Goal: Task Accomplishment & Management: Manage account settings

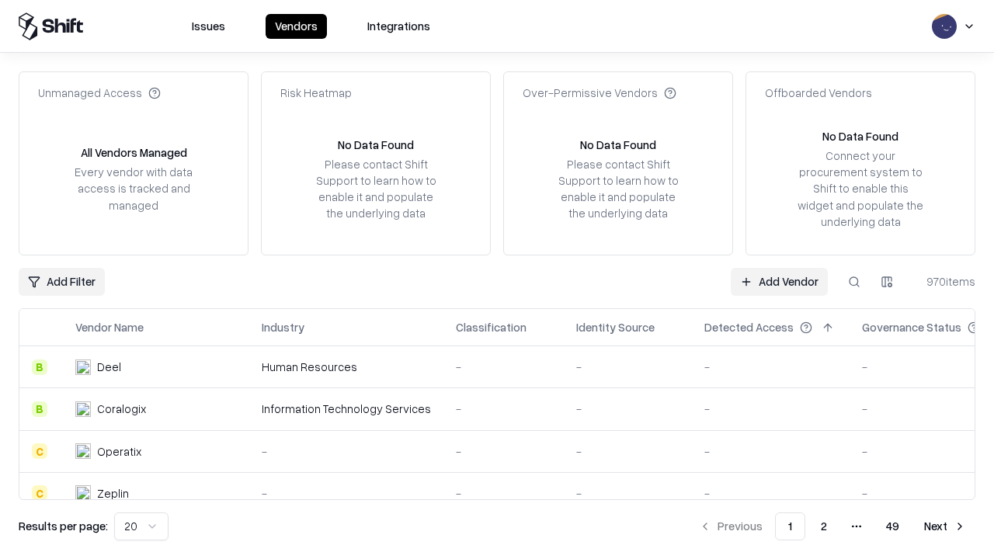
click at [779, 281] on link "Add Vendor" at bounding box center [779, 282] width 97 height 28
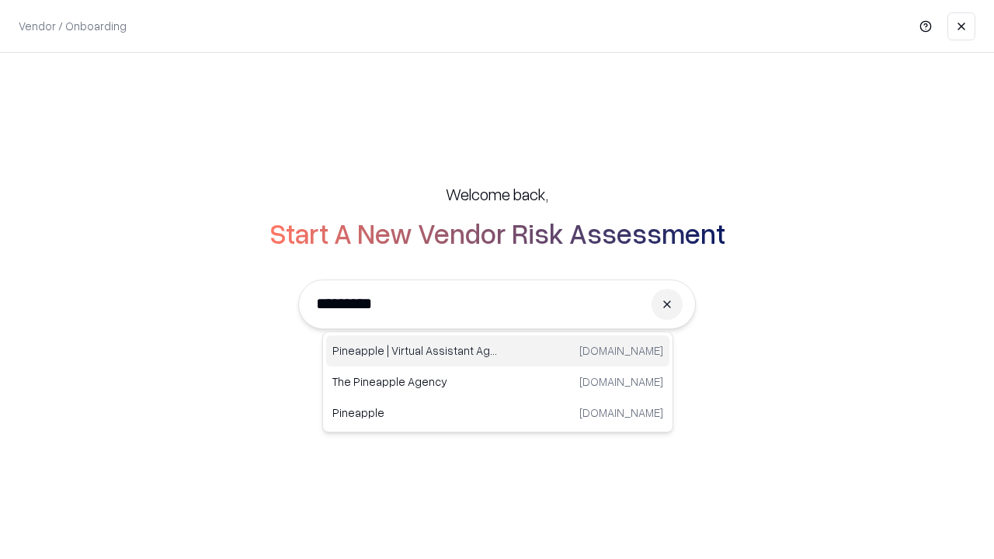
click at [498, 351] on div "Pineapple | Virtual Assistant Agency [DOMAIN_NAME]" at bounding box center [497, 350] width 343 height 31
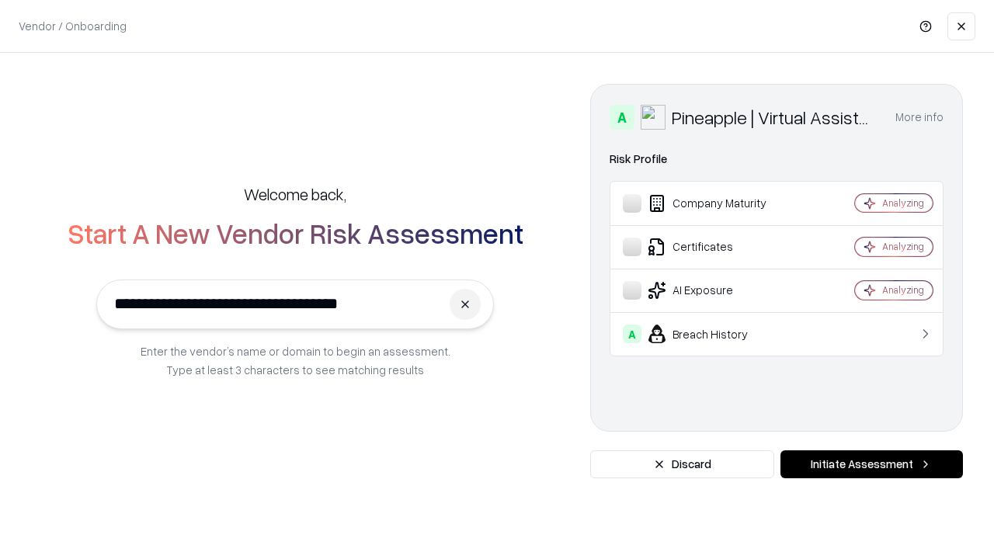
type input "**********"
click at [871, 464] on button "Initiate Assessment" at bounding box center [871, 464] width 182 height 28
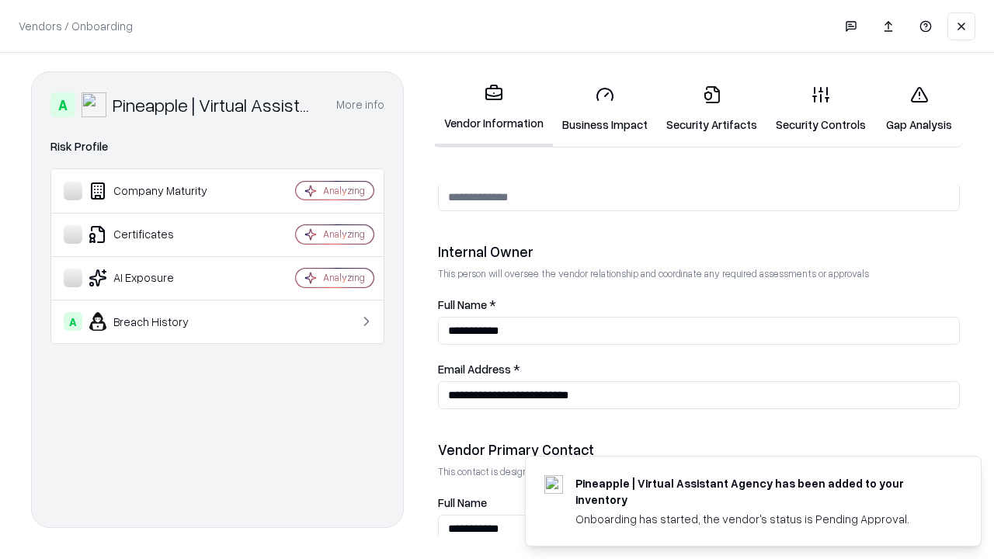
scroll to position [804, 0]
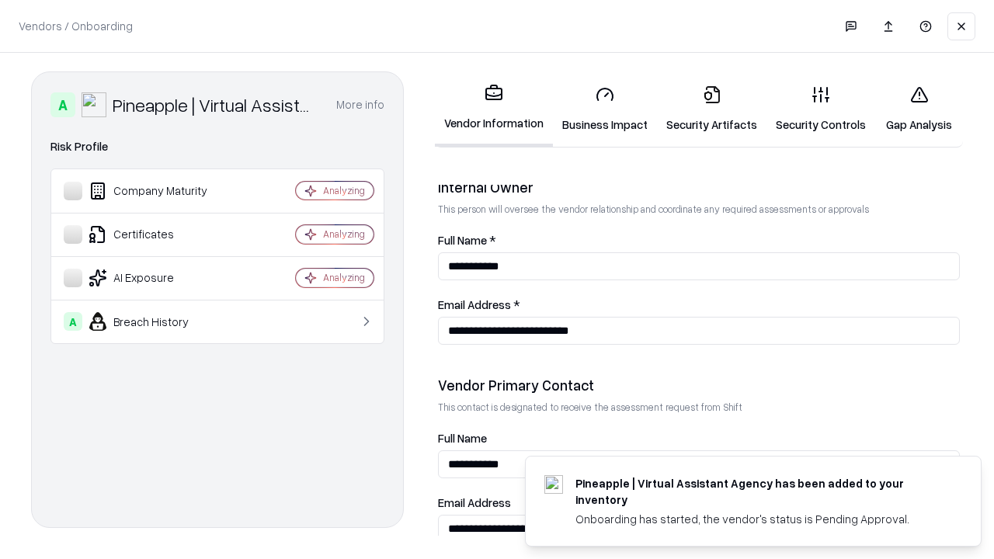
click at [605, 109] on link "Business Impact" at bounding box center [605, 109] width 104 height 72
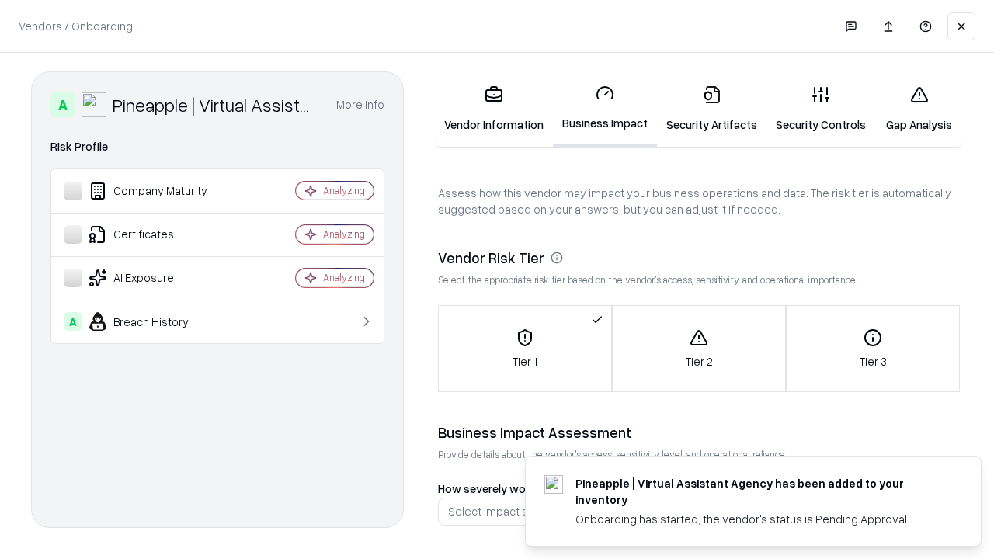
click at [711, 109] on link "Security Artifacts" at bounding box center [711, 109] width 109 height 72
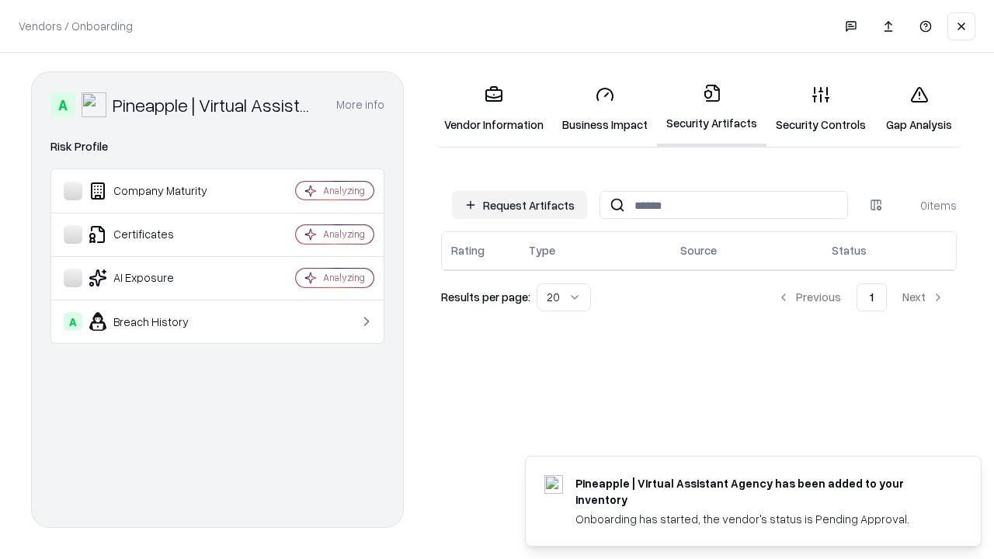
click at [519, 205] on button "Request Artifacts" at bounding box center [519, 205] width 135 height 28
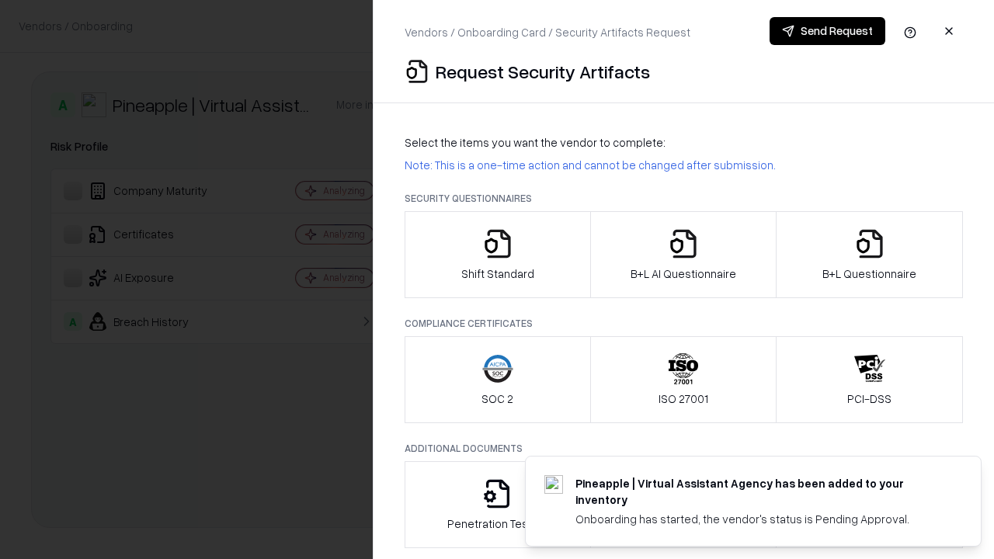
click at [497, 255] on icon "button" at bounding box center [497, 243] width 31 height 31
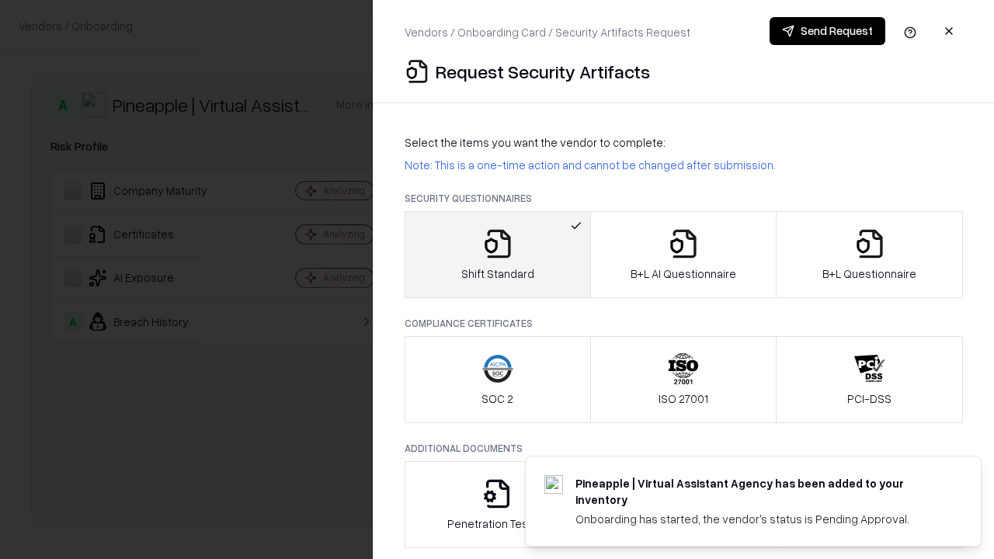
click at [827, 31] on button "Send Request" at bounding box center [827, 31] width 116 height 28
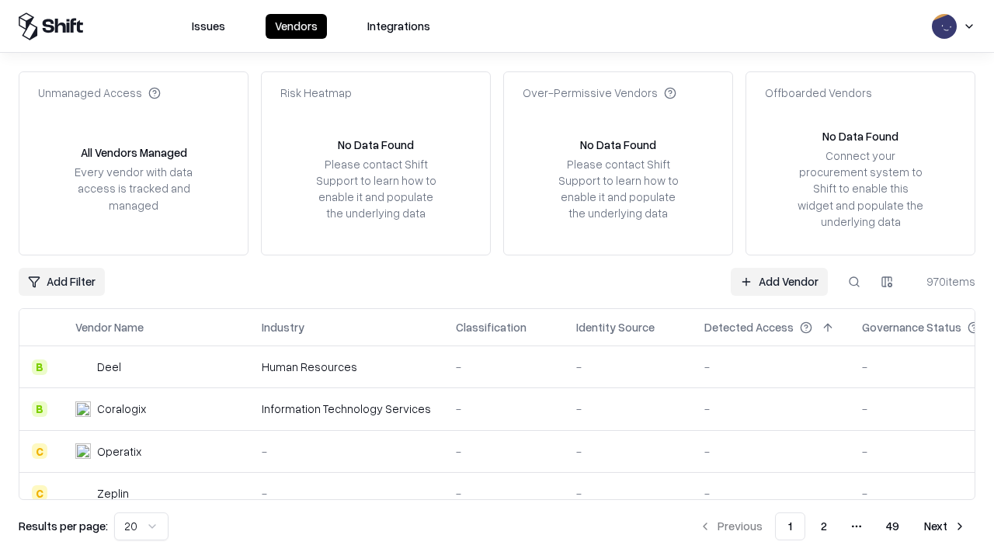
click at [854, 281] on button at bounding box center [854, 282] width 28 height 28
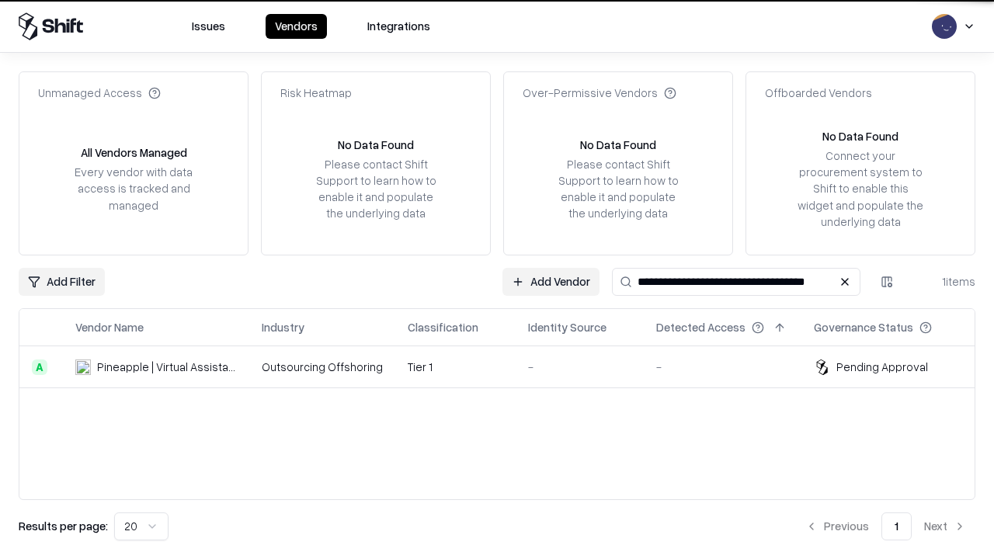
type input "**********"
click at [506, 366] on td "Tier 1" at bounding box center [455, 367] width 120 height 42
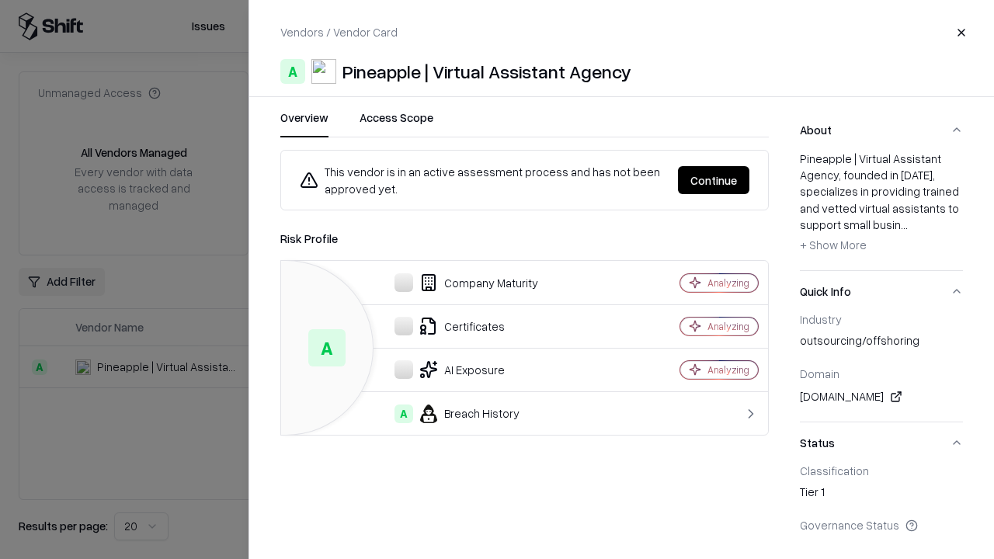
click at [714, 180] on button "Continue" at bounding box center [713, 180] width 71 height 28
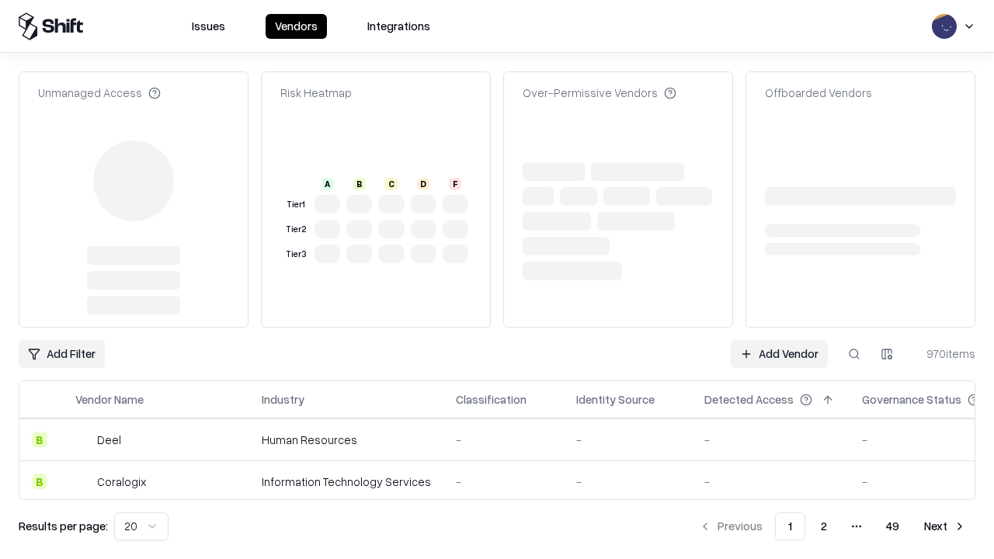
click at [779, 340] on link "Add Vendor" at bounding box center [779, 354] width 97 height 28
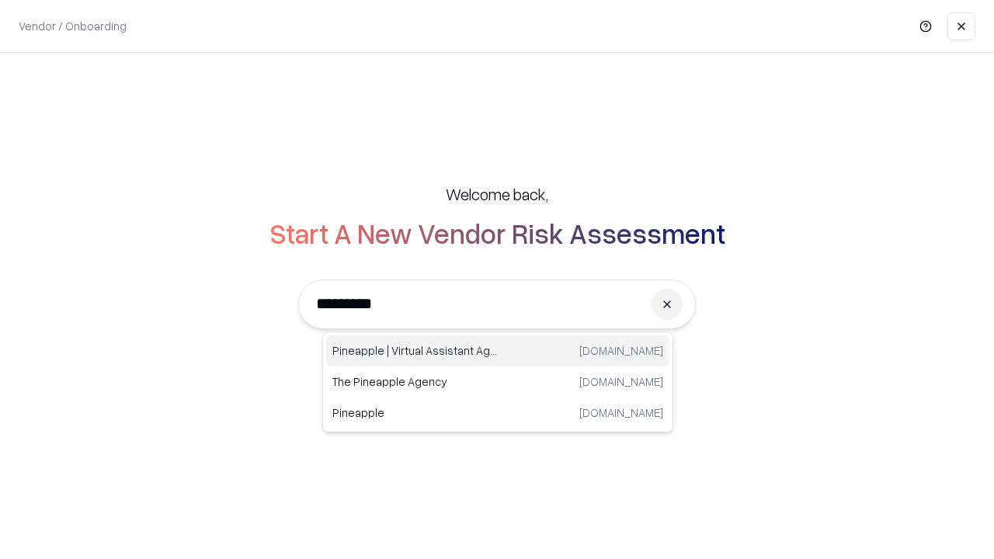
click at [498, 351] on div "Pineapple | Virtual Assistant Agency [DOMAIN_NAME]" at bounding box center [497, 350] width 343 height 31
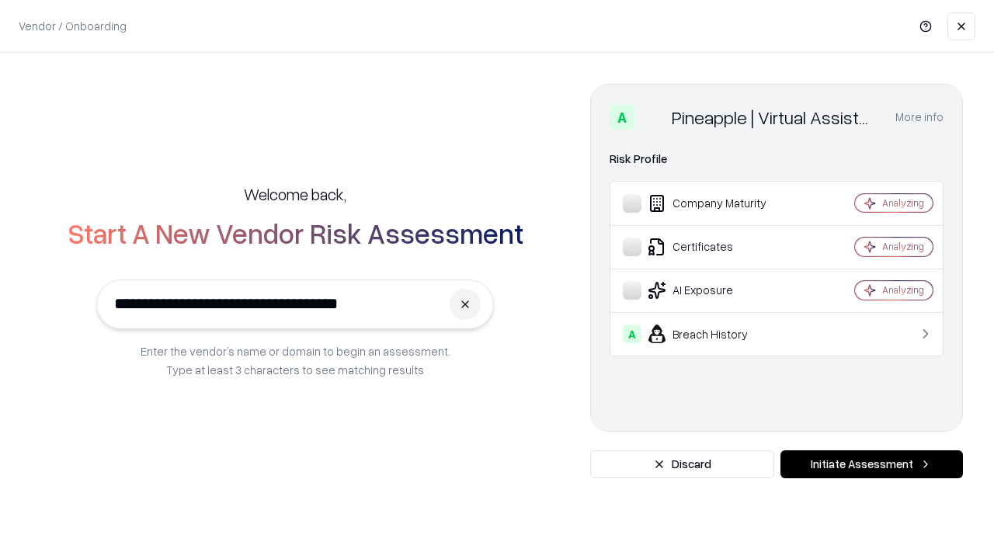
type input "**********"
click at [871, 464] on button "Initiate Assessment" at bounding box center [871, 464] width 182 height 28
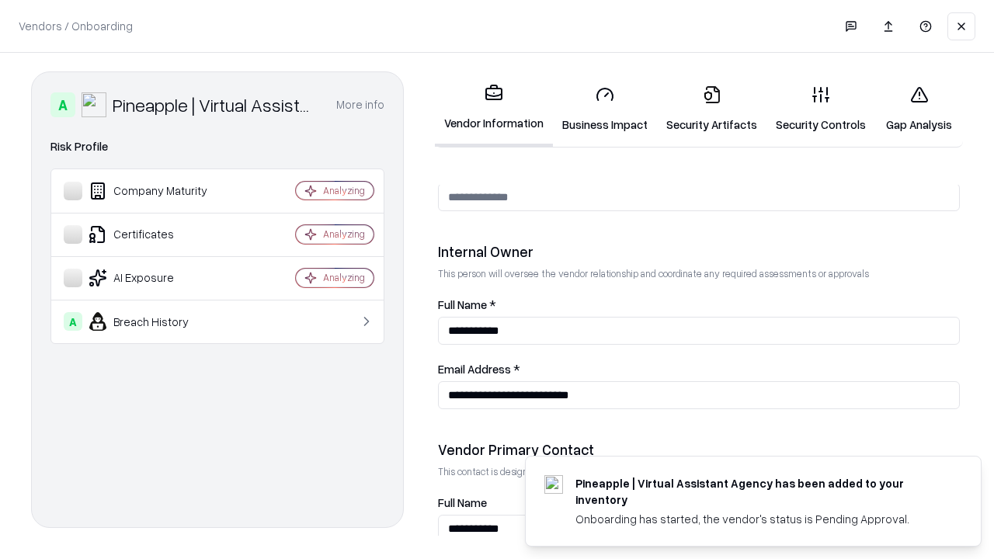
scroll to position [804, 0]
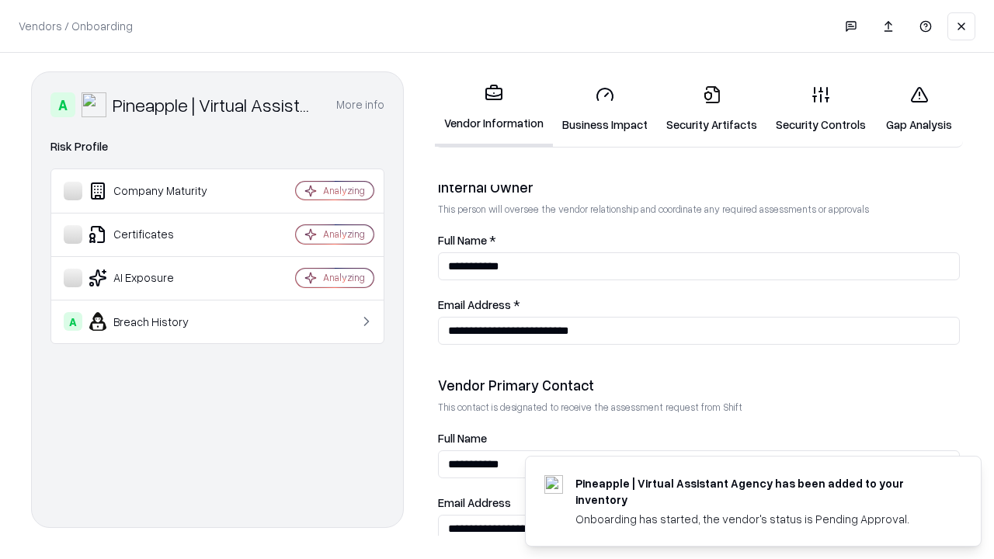
click at [918, 109] on link "Gap Analysis" at bounding box center [919, 109] width 88 height 72
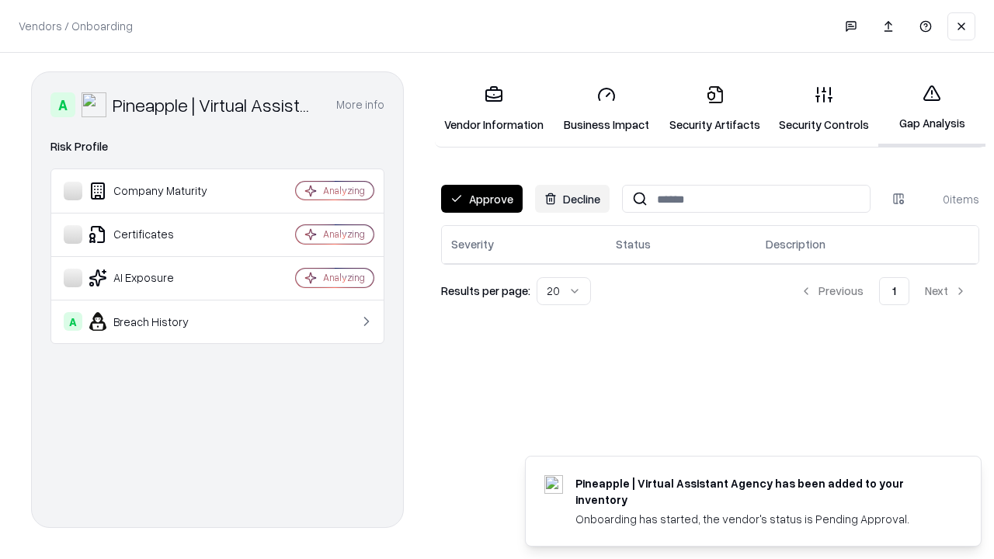
click at [481, 199] on button "Approve" at bounding box center [482, 199] width 82 height 28
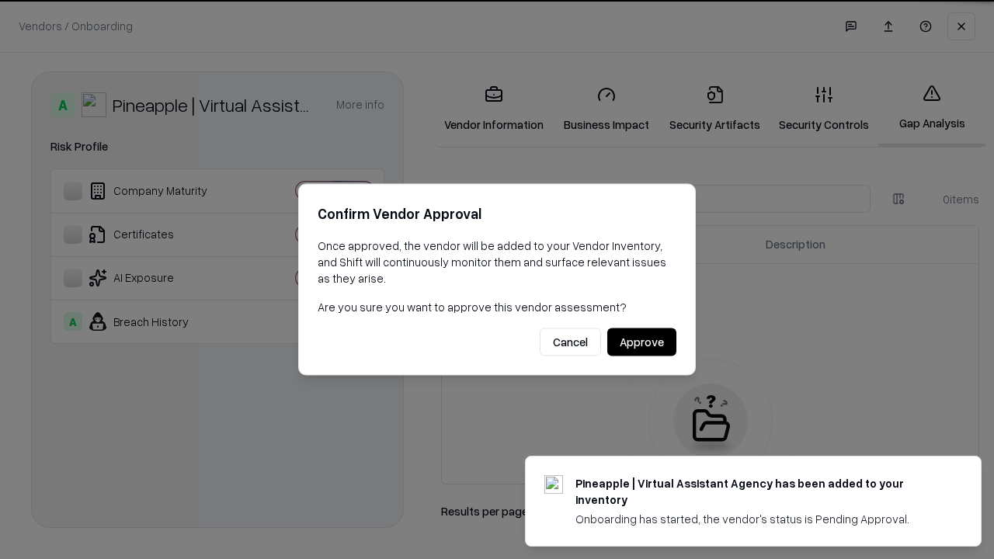
click at [641, 342] on button "Approve" at bounding box center [641, 342] width 69 height 28
